Goal: Navigation & Orientation: Find specific page/section

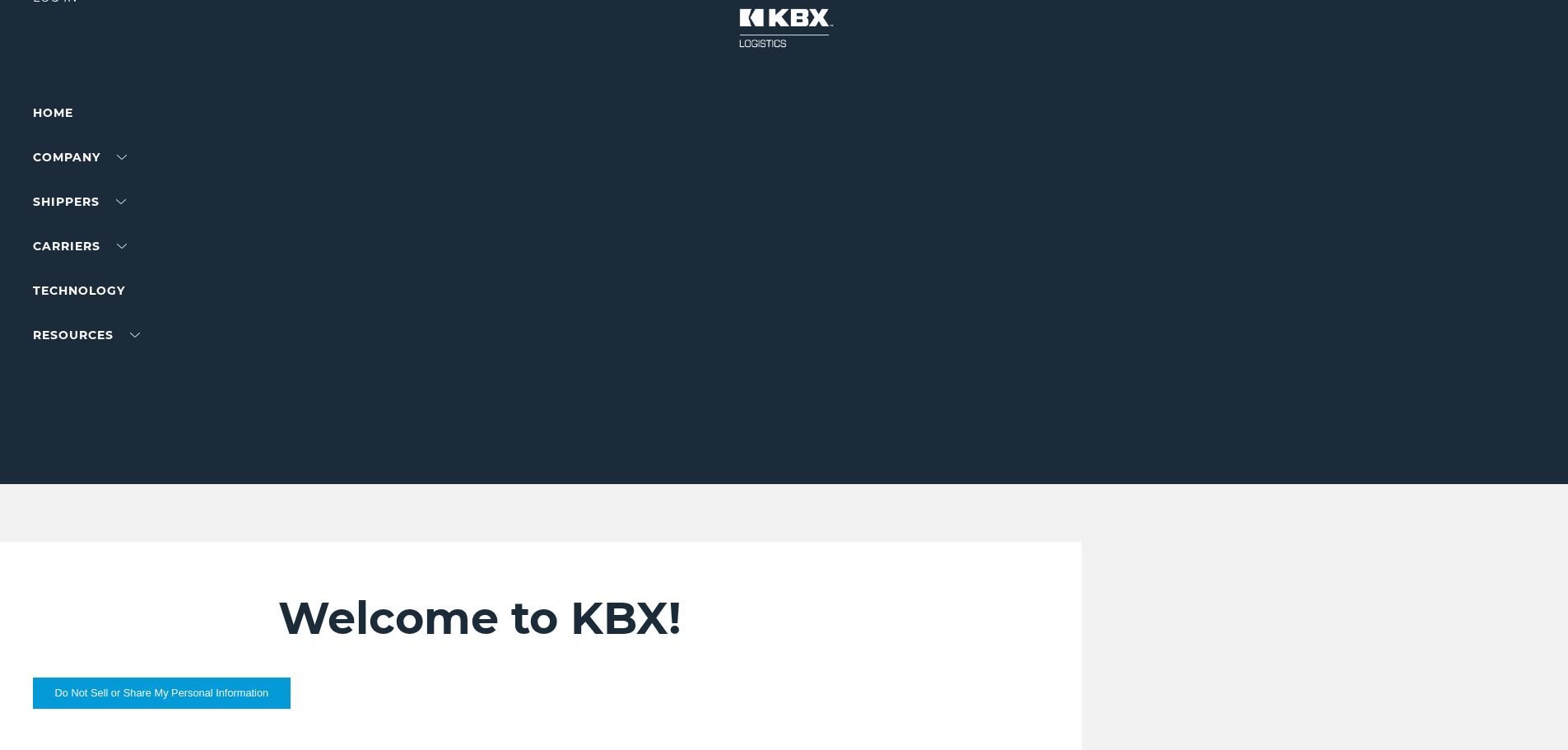
scroll to position [82, 0]
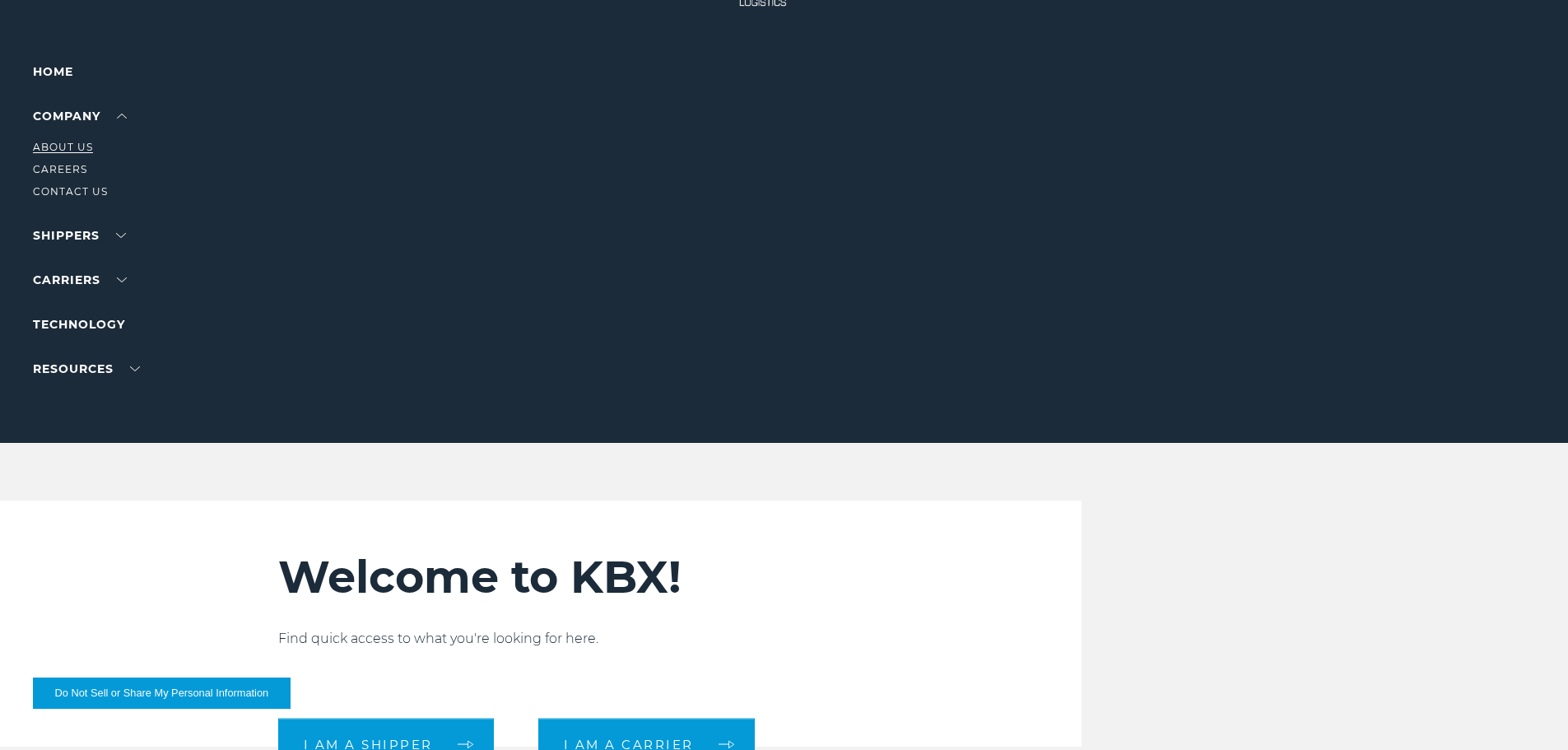
drag, startPoint x: 85, startPoint y: 135, endPoint x: 82, endPoint y: 152, distance: 17.3
click at [84, 139] on ul "About Us Careers Contact Us" at bounding box center [104, 163] width 143 height 75
click at [82, 152] on link "About Us" at bounding box center [62, 146] width 60 height 12
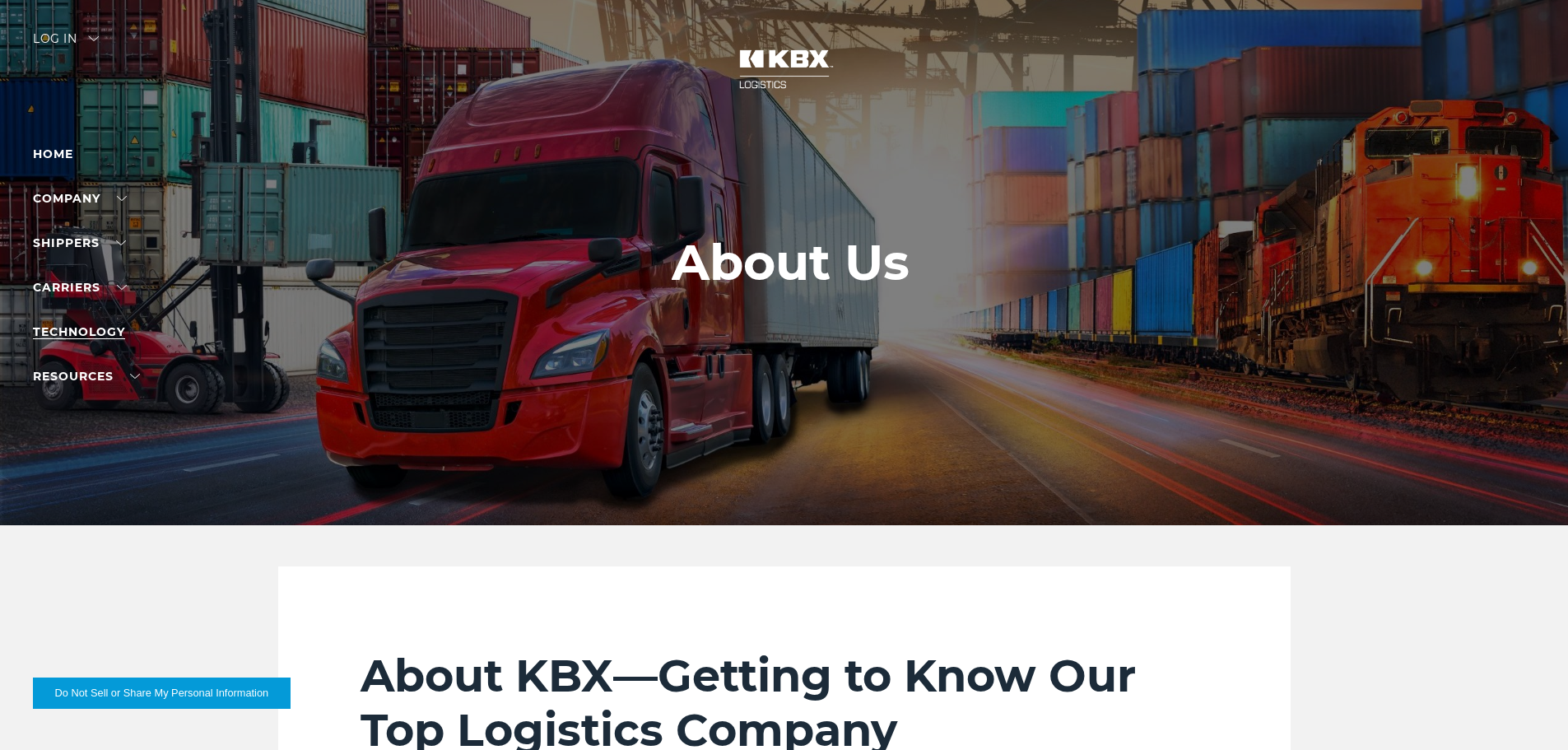
click at [76, 327] on link "Technology" at bounding box center [78, 331] width 92 height 15
